Goal: Transaction & Acquisition: Purchase product/service

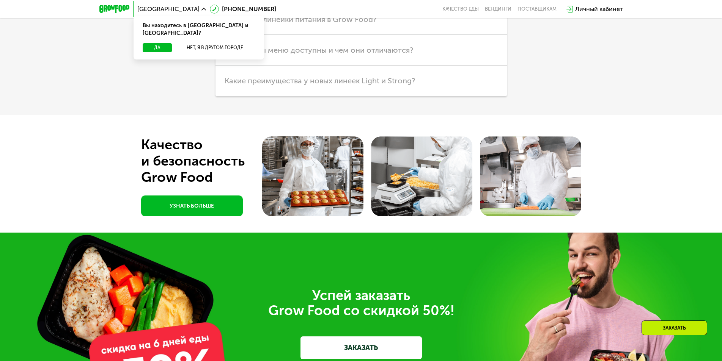
scroll to position [2151, 0]
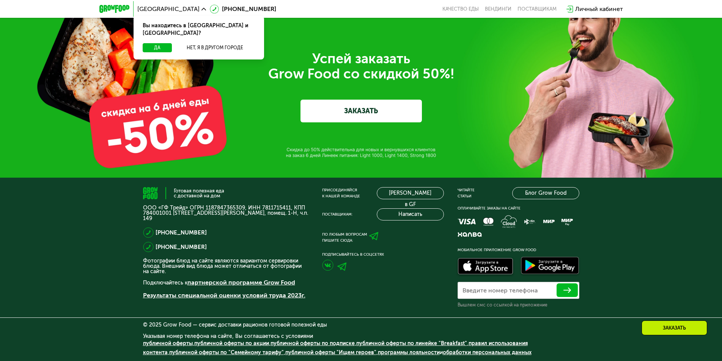
click at [177, 351] on link "публичной оферты по "Семейному тарифу"" at bounding box center [226, 353] width 115 height 6
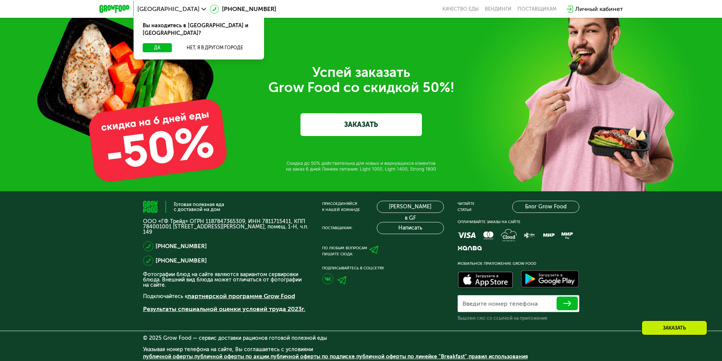
scroll to position [2167, 0]
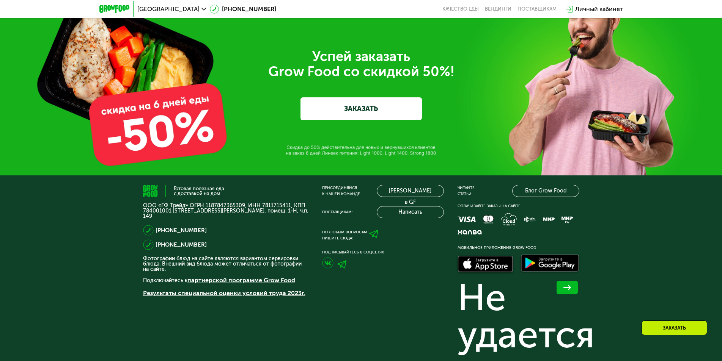
click at [501, 120] on div "Успей заказать  Grow Food со скидкой 50%! ЗАКАЗАТЬ" at bounding box center [361, 84] width 425 height 71
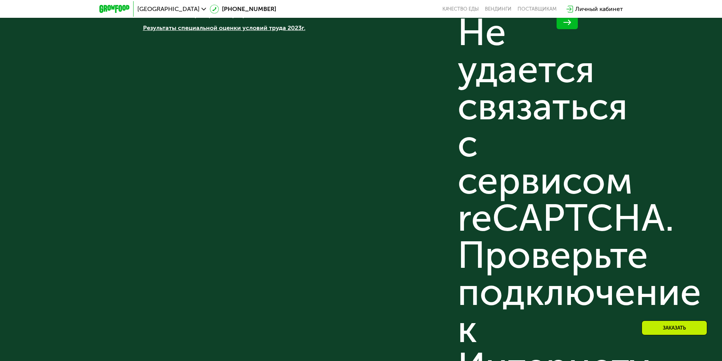
scroll to position [2650, 0]
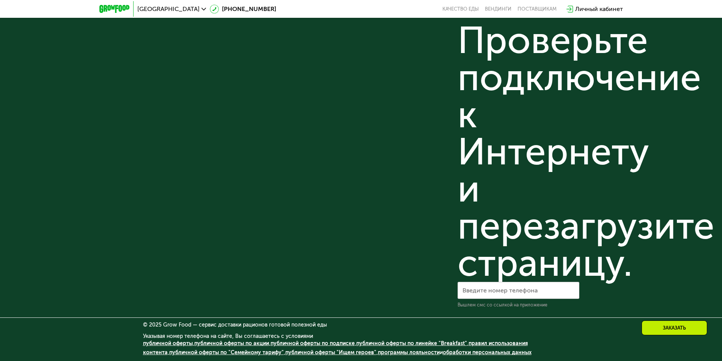
click at [385, 352] on link "программы лояльности" at bounding box center [409, 353] width 62 height 6
click at [303, 284] on div "Готовая полезная еда с доставкой на дом ООО «ГФ Трейд» ОГРН 1187847365309, ИНН …" at bounding box center [225, 7] width 165 height 604
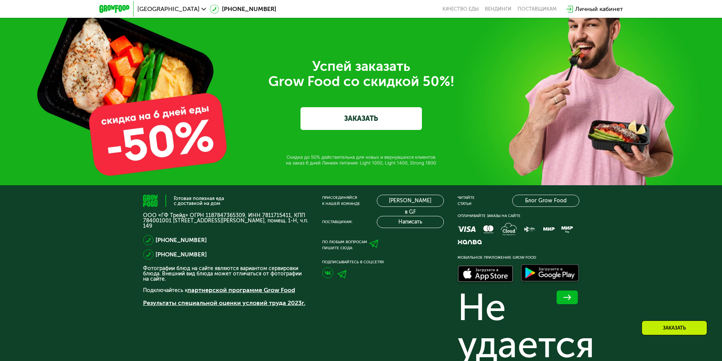
scroll to position [1474, 0]
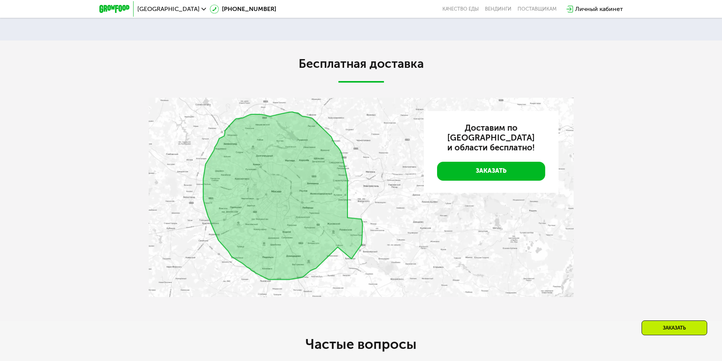
click at [501, 162] on link "Заказать" at bounding box center [491, 171] width 108 height 19
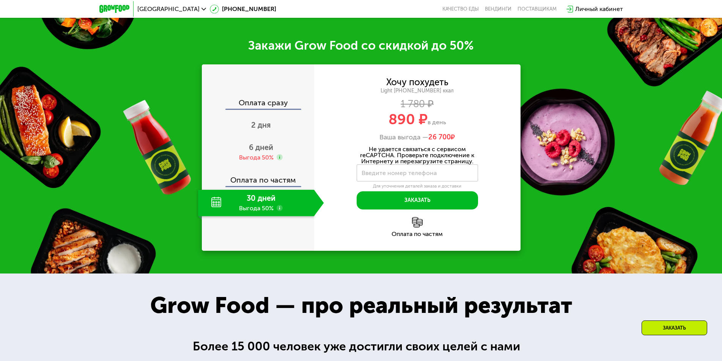
click at [369, 190] on div "Для уточнения деталей заказа и доставки" at bounding box center [416, 187] width 121 height 6
click at [295, 162] on div "6 дней Выгода 50%" at bounding box center [261, 152] width 126 height 27
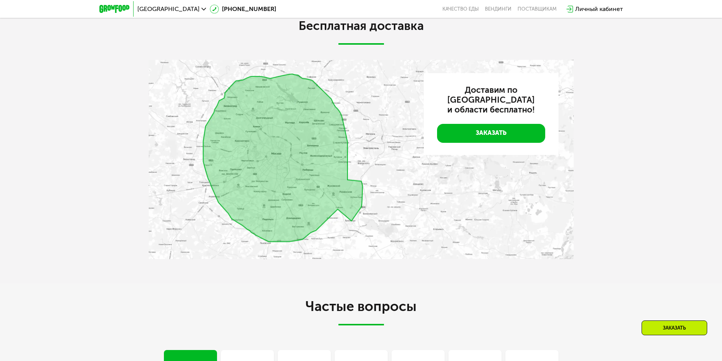
scroll to position [1951, 0]
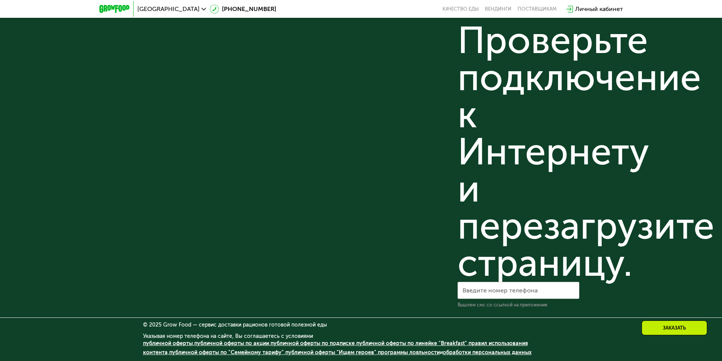
click at [528, 199] on div "Не удается связаться с сервисом reCAPTCHA. Проверьте подключение к Интернету и …" at bounding box center [518, 40] width 122 height 483
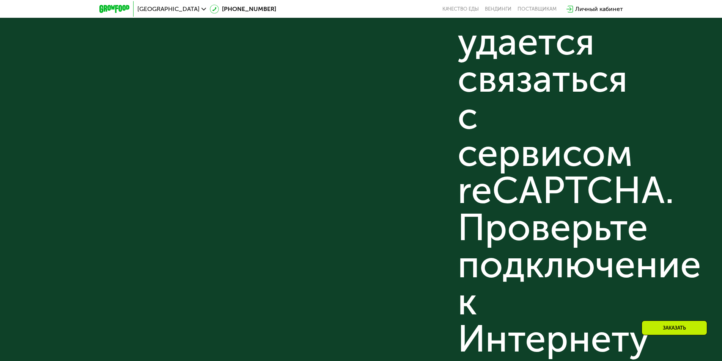
click at [350, 149] on div "Присоединяйся к нашей команде [PERSON_NAME] в GF Поставщикам: Написать По любым…" at bounding box center [383, 194] width 122 height 604
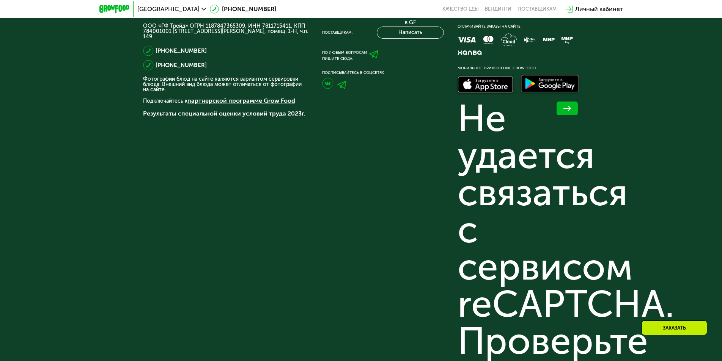
scroll to position [2217, 0]
